Goal: Task Accomplishment & Management: Use online tool/utility

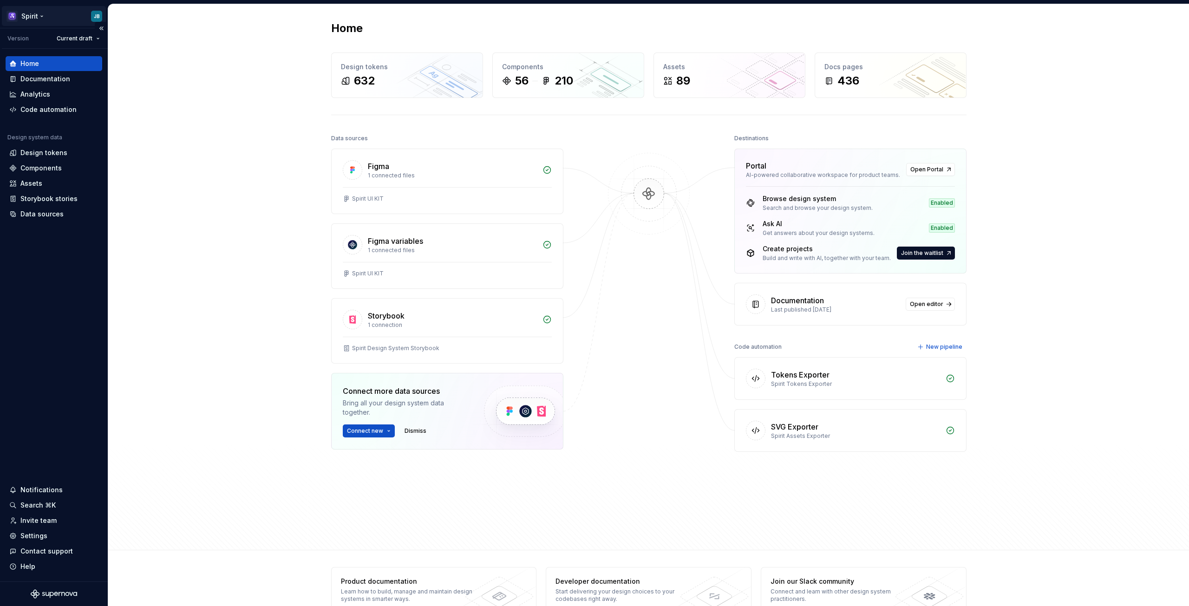
click at [35, 14] on html "Spirit JB Version Current draft Home Documentation Analytics Code automation De…" at bounding box center [594, 303] width 1189 height 606
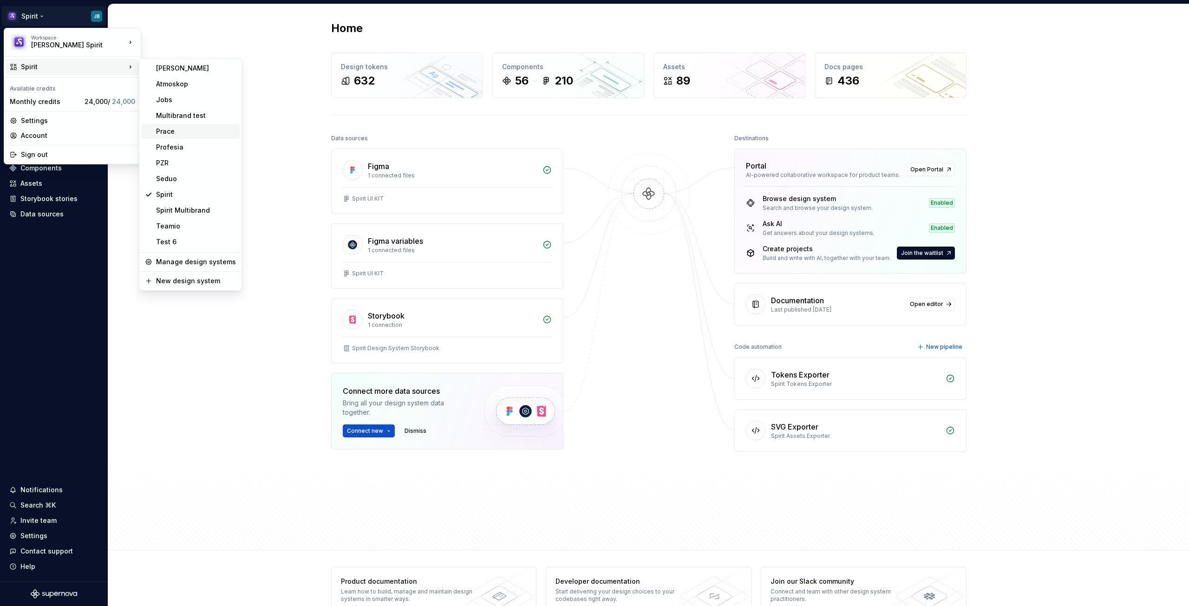
click at [172, 134] on div "Prace" at bounding box center [196, 131] width 80 height 9
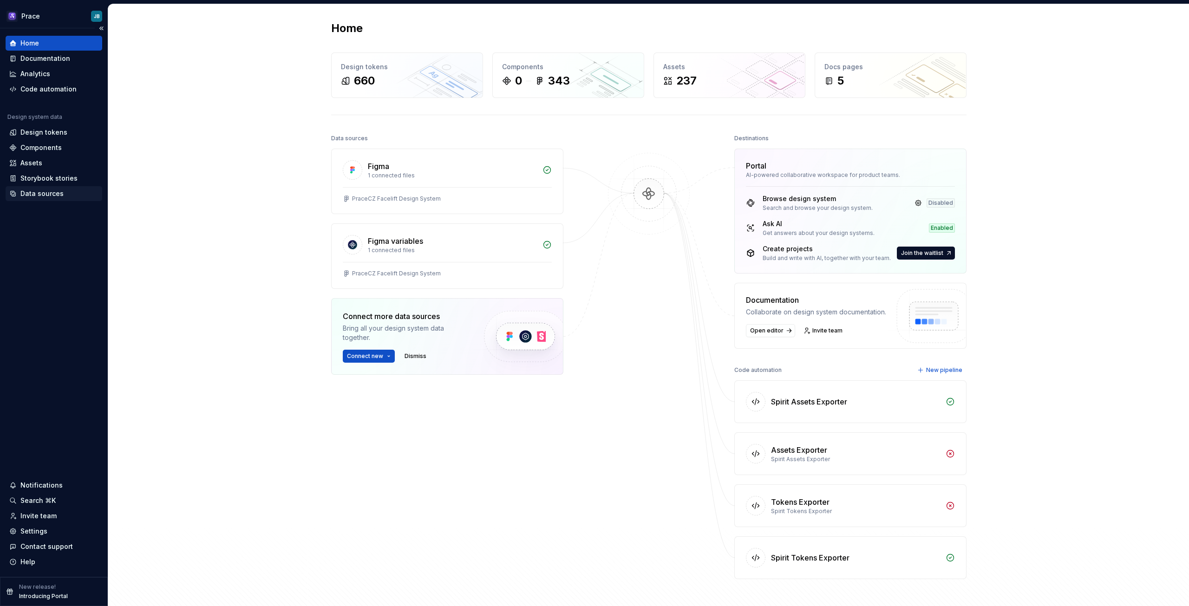
click at [39, 192] on div "Data sources" at bounding box center [41, 193] width 43 height 9
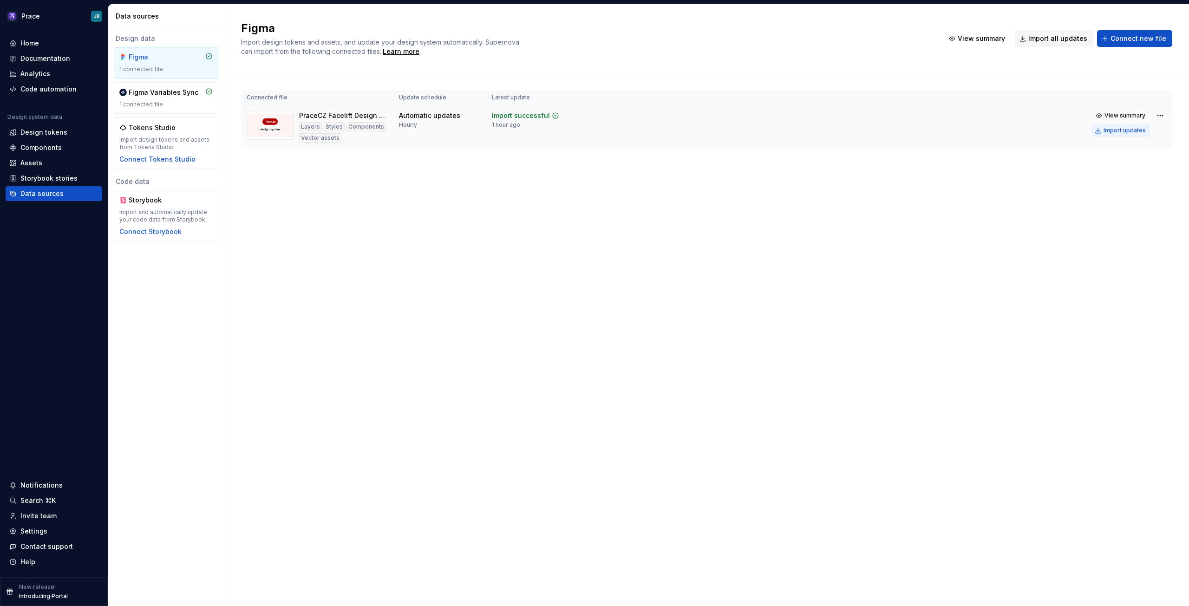
click at [1130, 128] on div "Import updates" at bounding box center [1124, 130] width 42 height 7
